Goal: Find contact information: Find contact information

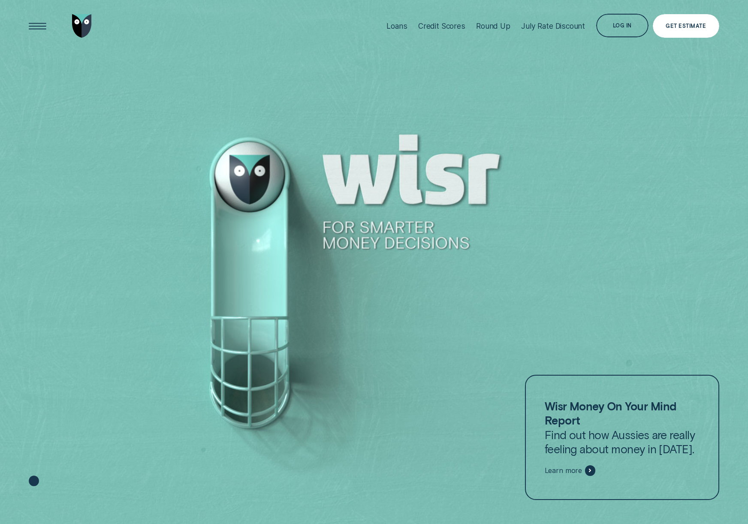
click at [683, 30] on div "Get Estimate" at bounding box center [686, 26] width 66 height 24
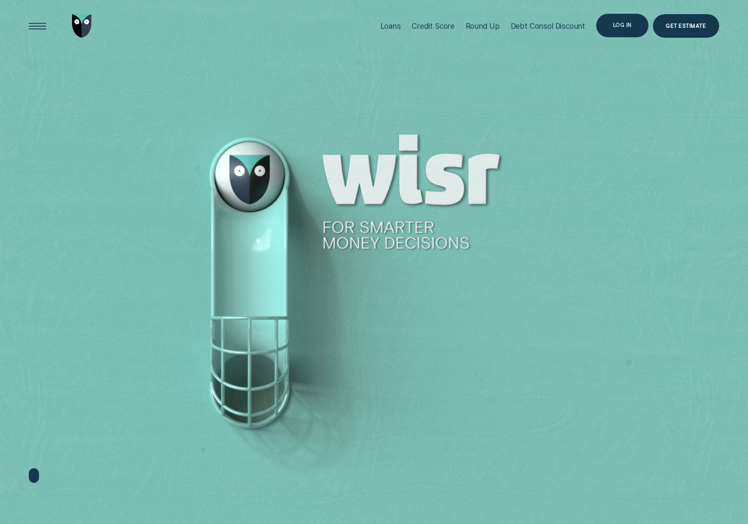
click at [625, 24] on div "Log in" at bounding box center [622, 25] width 19 height 5
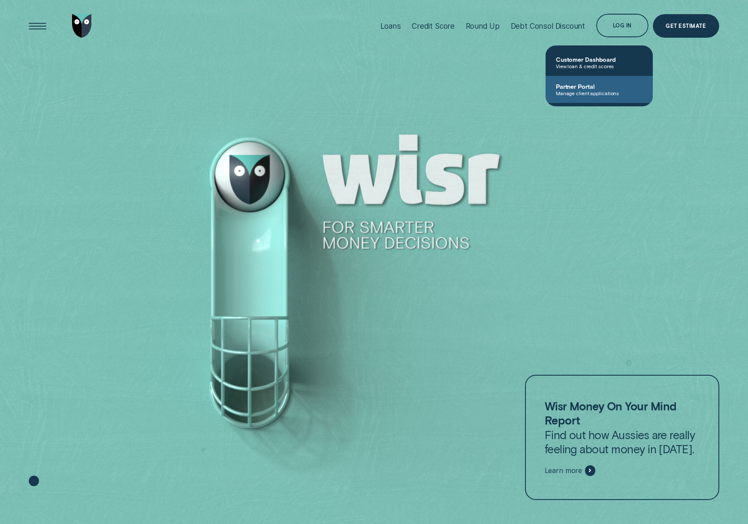
click at [597, 94] on span "Manage client applications" at bounding box center [599, 93] width 87 height 6
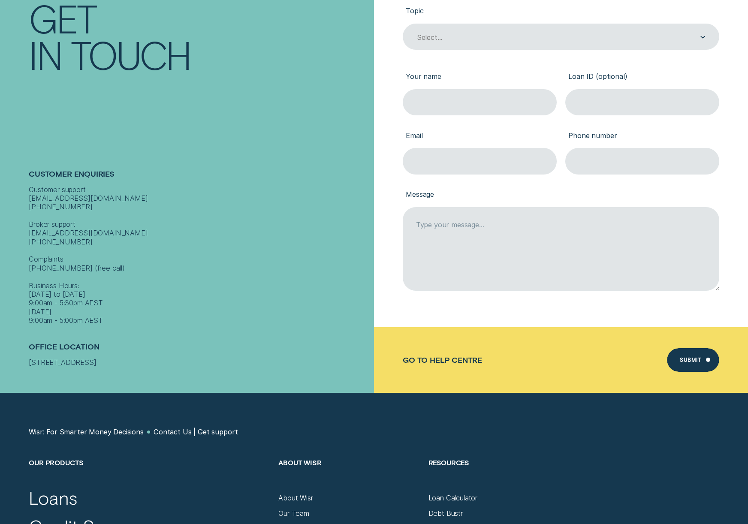
scroll to position [178, 0]
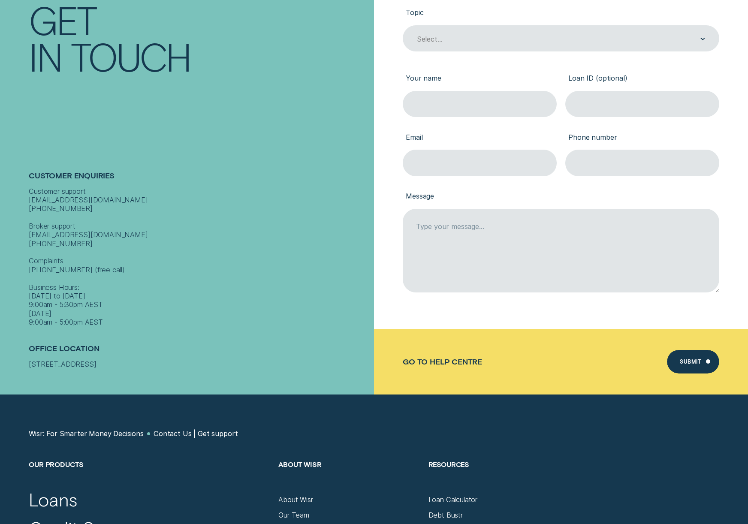
click at [66, 225] on div "Customer support contact@wisr.com.au 1300 992 007 Broker support contact@wisr.c…" at bounding box center [199, 257] width 341 height 140
drag, startPoint x: 30, startPoint y: 227, endPoint x: 108, endPoint y: 226, distance: 77.2
click at [108, 226] on div "Customer support contact@wisr.com.au 1300 992 007 Broker support contact@wisr.c…" at bounding box center [199, 257] width 341 height 140
copy div "contact@wisr.com.au"
